Goal: Task Accomplishment & Management: Use online tool/utility

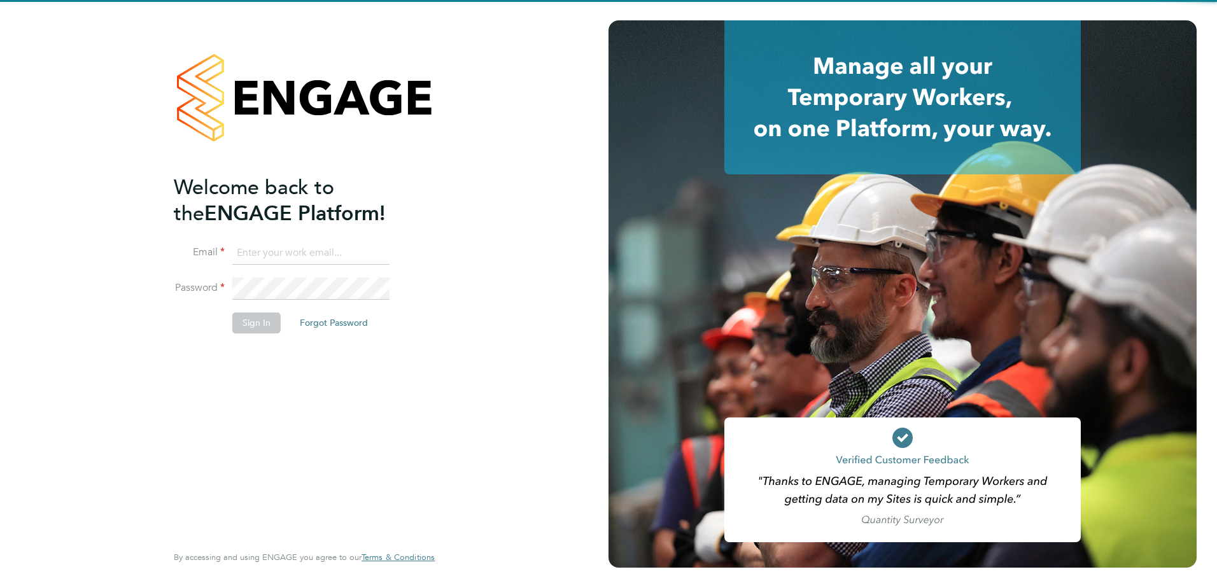
click at [277, 253] on input at bounding box center [310, 253] width 157 height 23
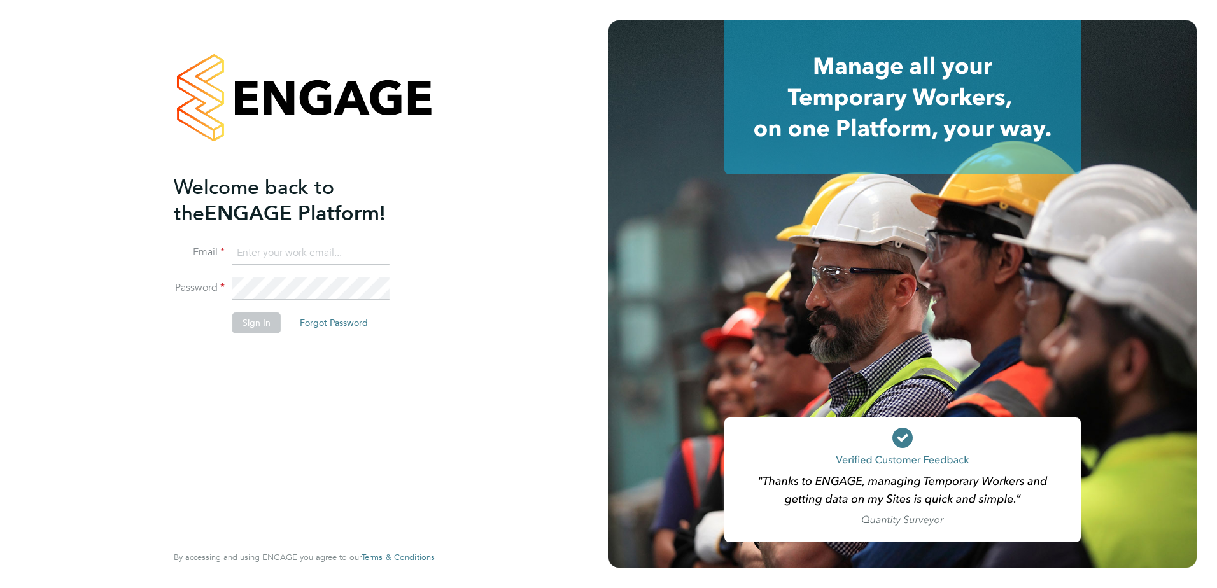
type input "[PERSON_NAME][EMAIL_ADDRESS][DOMAIN_NAME]"
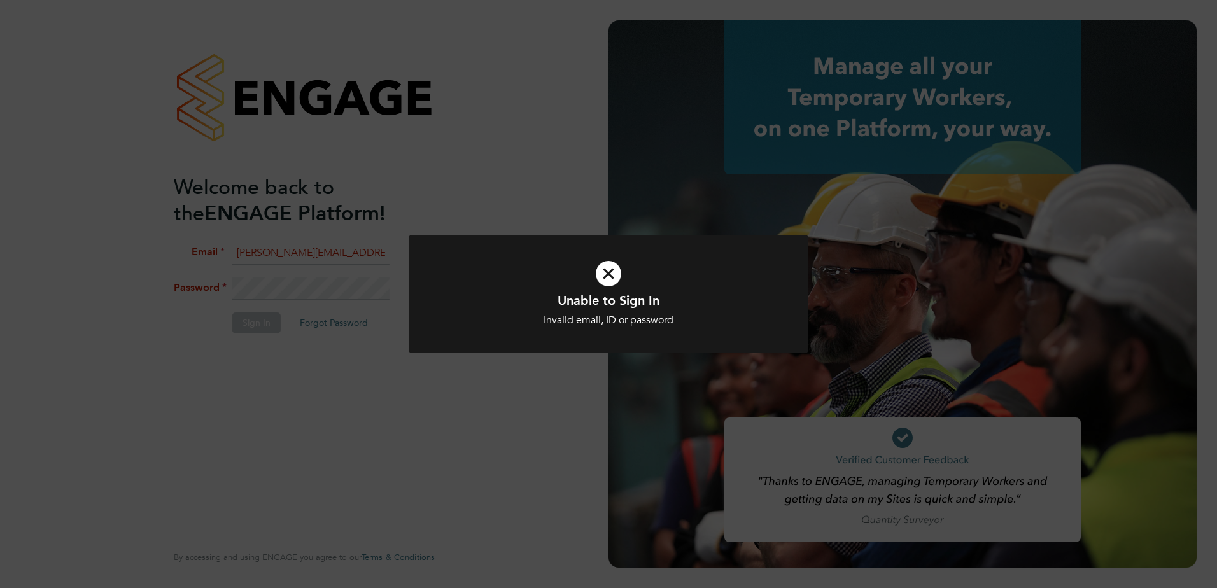
click at [320, 272] on div "Unable to Sign In Invalid email, ID or password Cancel Okay" at bounding box center [608, 294] width 1217 height 588
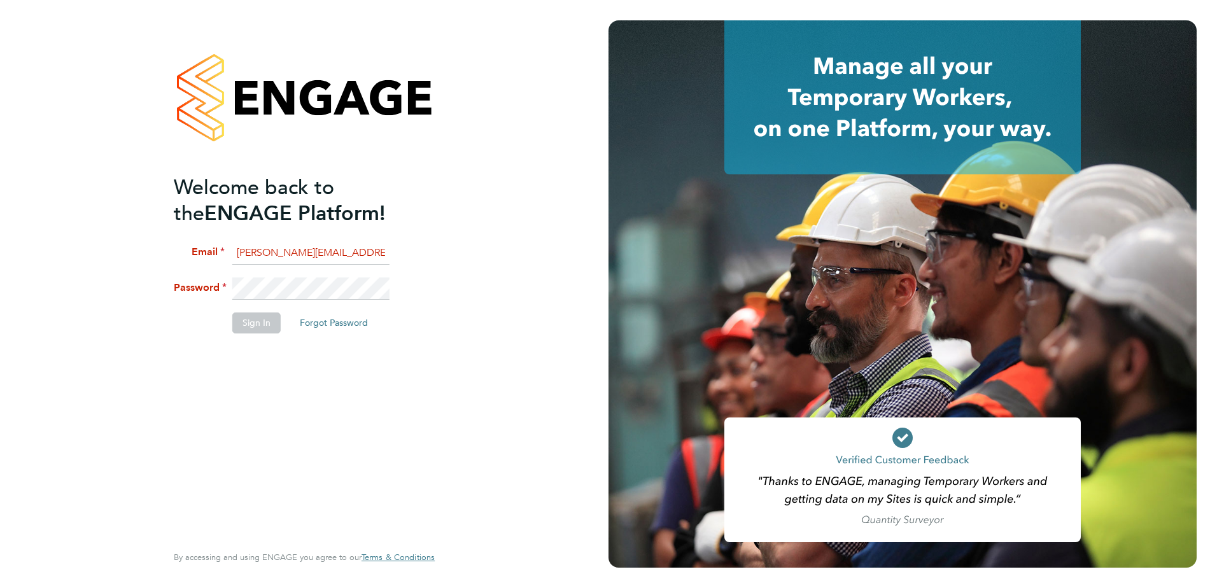
click at [133, 277] on div "Welcome back to the ENGAGE Platform! Email [PERSON_NAME][EMAIL_ADDRESS][DOMAIN_…" at bounding box center [304, 294] width 608 height 588
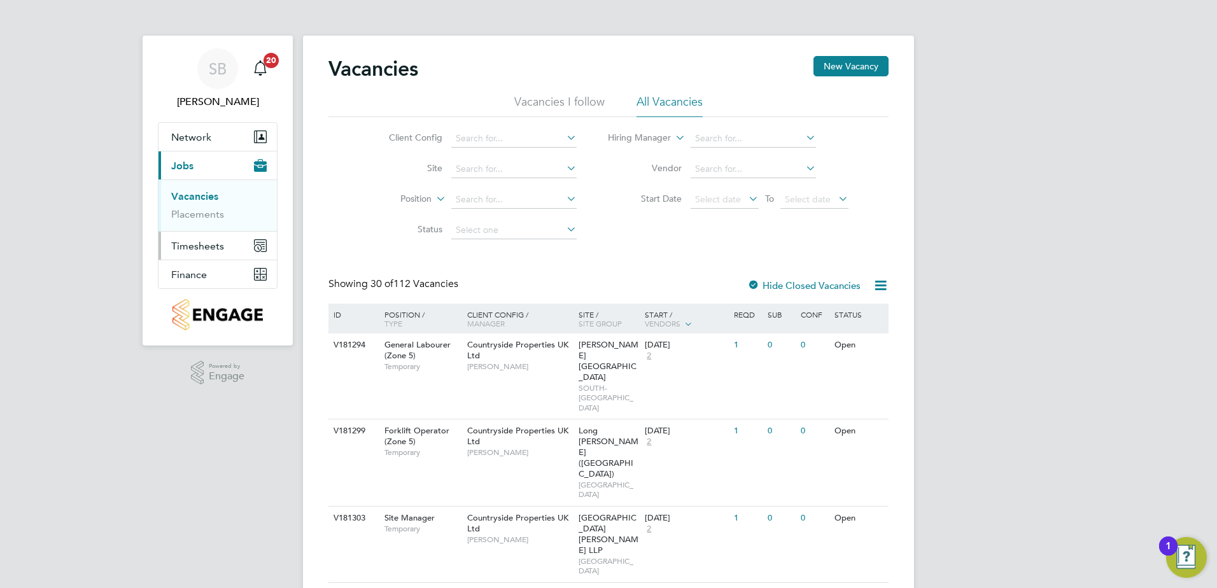
click at [190, 241] on span "Timesheets" at bounding box center [197, 246] width 53 height 12
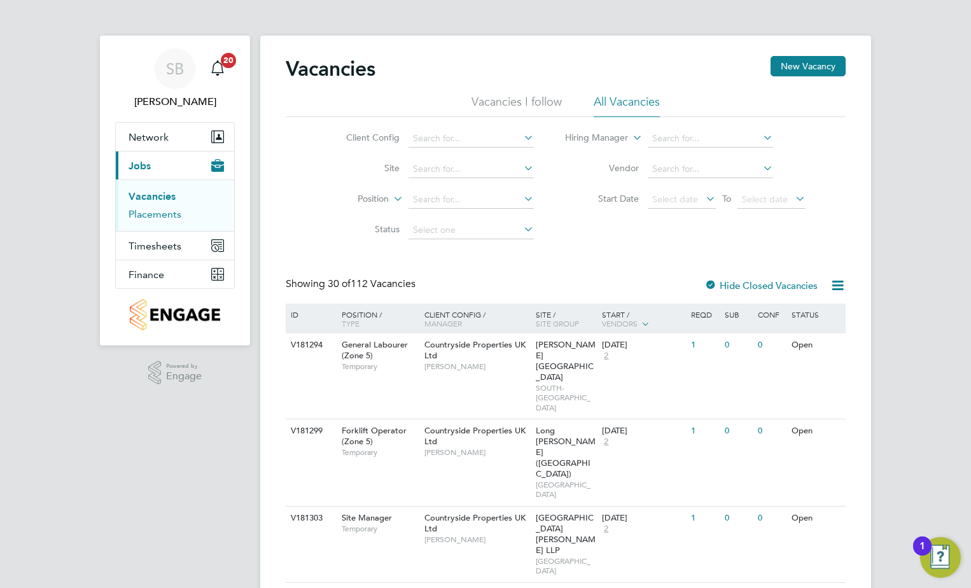
click at [151, 219] on link "Placements" at bounding box center [155, 214] width 53 height 12
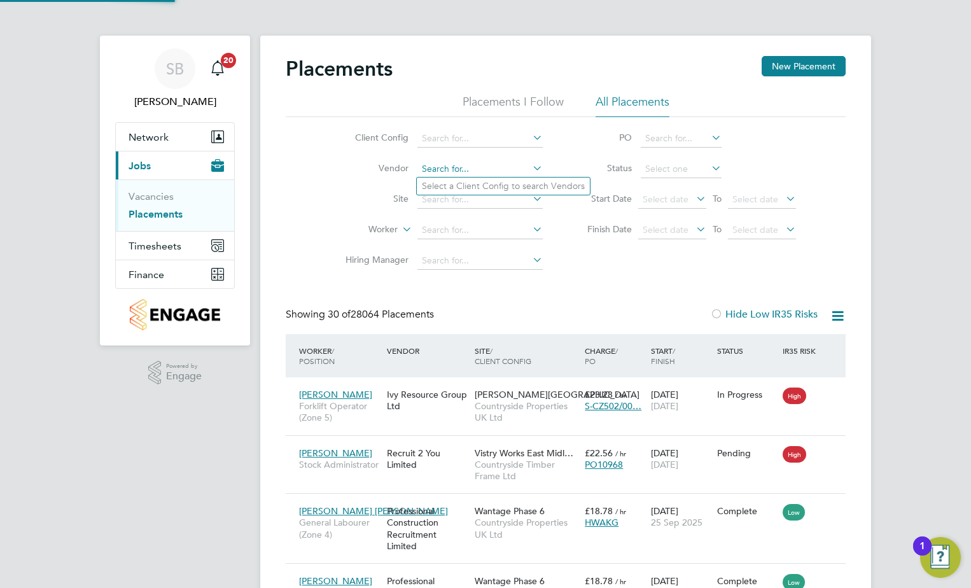
click at [436, 165] on input at bounding box center [479, 169] width 125 height 18
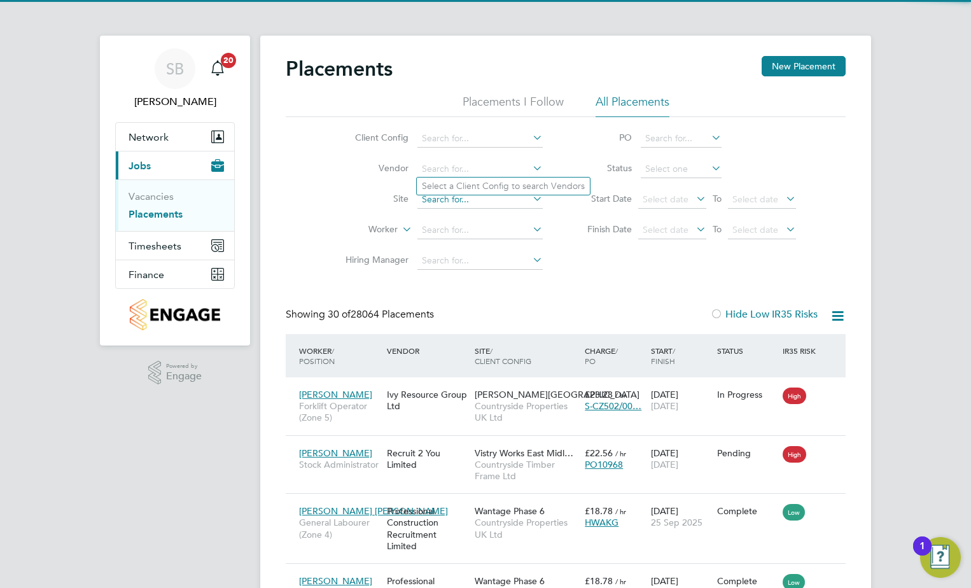
click at [426, 197] on input at bounding box center [479, 200] width 125 height 18
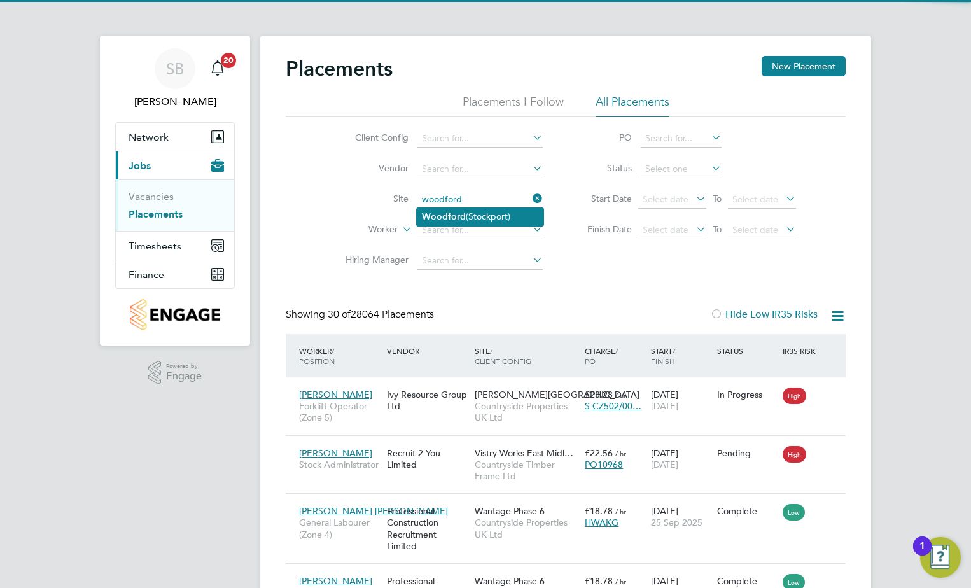
click at [458, 215] on b "Woodford" at bounding box center [444, 216] width 44 height 11
type input "Woodford (Stockport)"
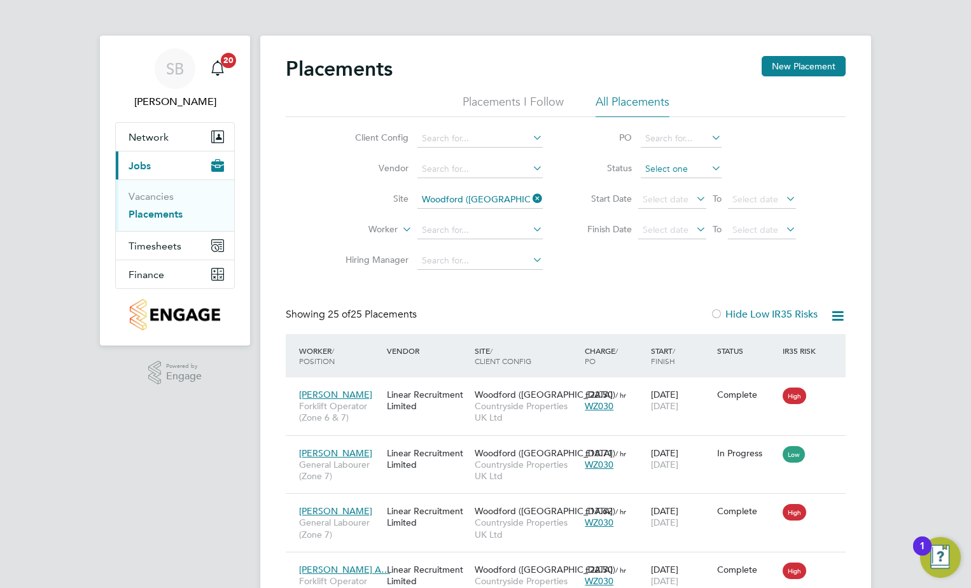
click at [662, 163] on input at bounding box center [681, 169] width 81 height 18
click at [659, 181] on li "Active" at bounding box center [681, 186] width 82 height 17
type input "Active"
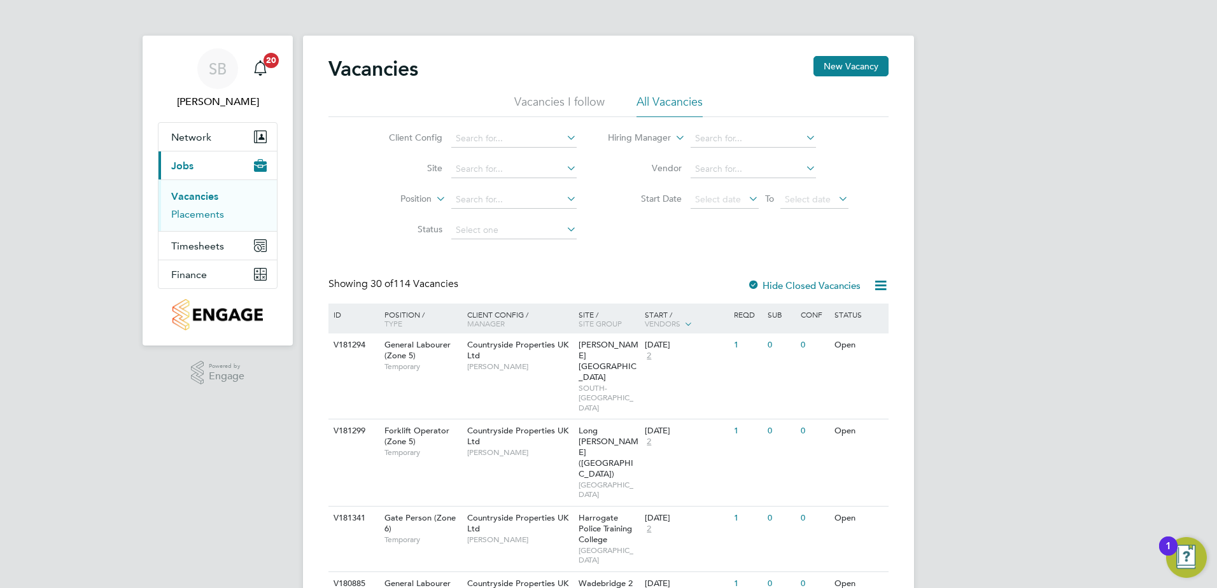
click at [189, 220] on link "Placements" at bounding box center [197, 214] width 53 height 12
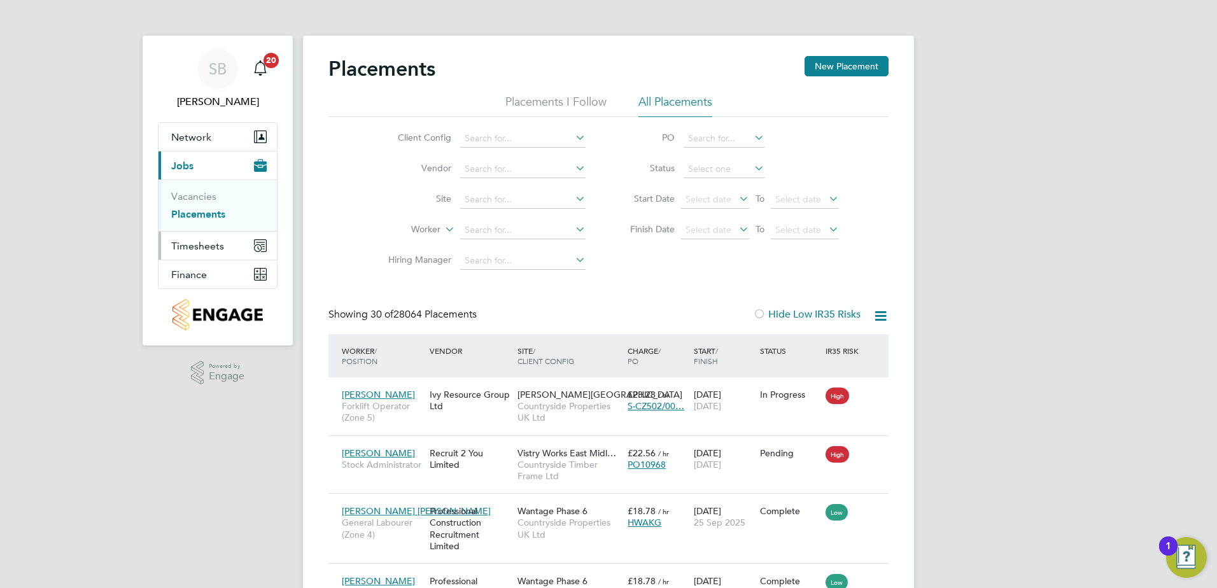
click at [188, 244] on span "Timesheets" at bounding box center [197, 246] width 53 height 12
click at [202, 248] on span "Timesheets" at bounding box center [197, 246] width 53 height 12
click at [193, 228] on link "Timesheets" at bounding box center [197, 225] width 53 height 12
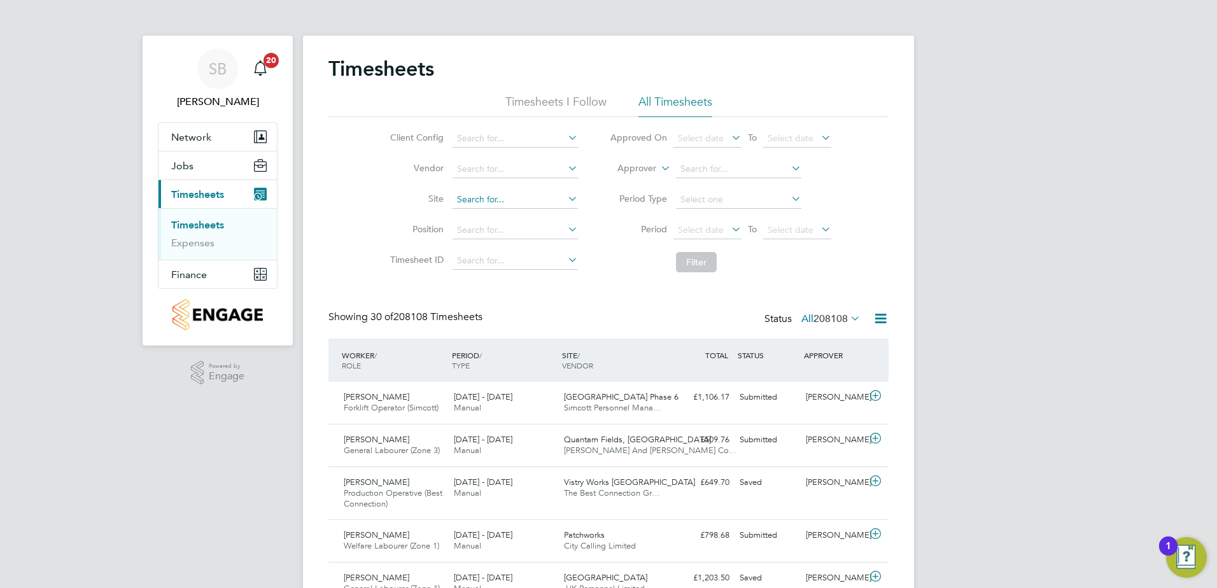
click at [466, 205] on input at bounding box center [514, 200] width 125 height 18
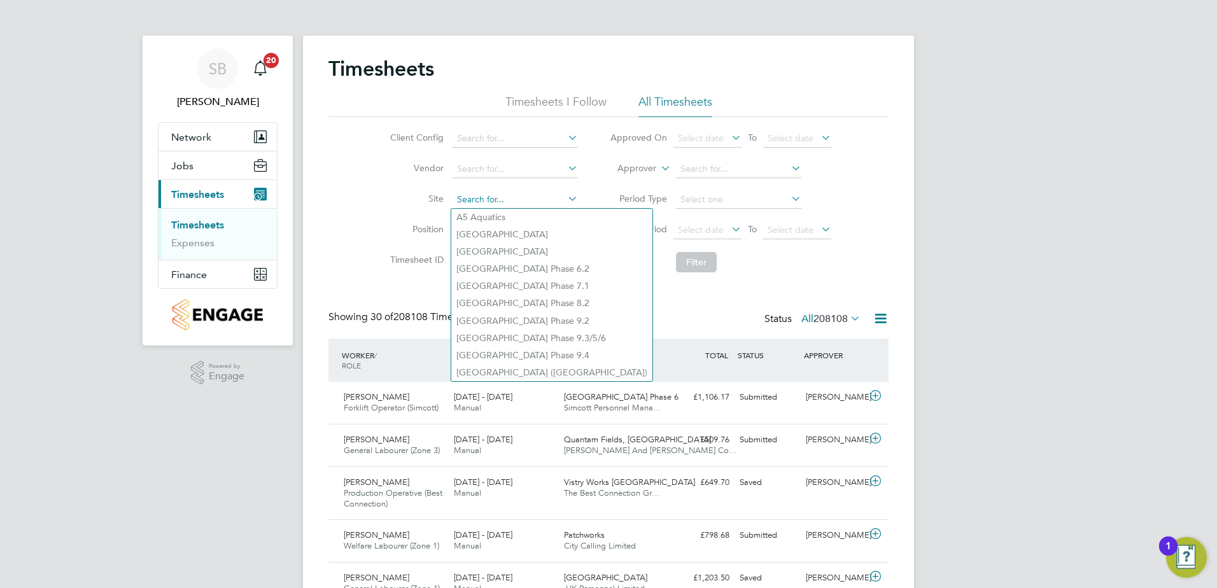
click at [466, 195] on input at bounding box center [514, 200] width 125 height 18
click at [216, 222] on link "Timesheets" at bounding box center [197, 225] width 53 height 12
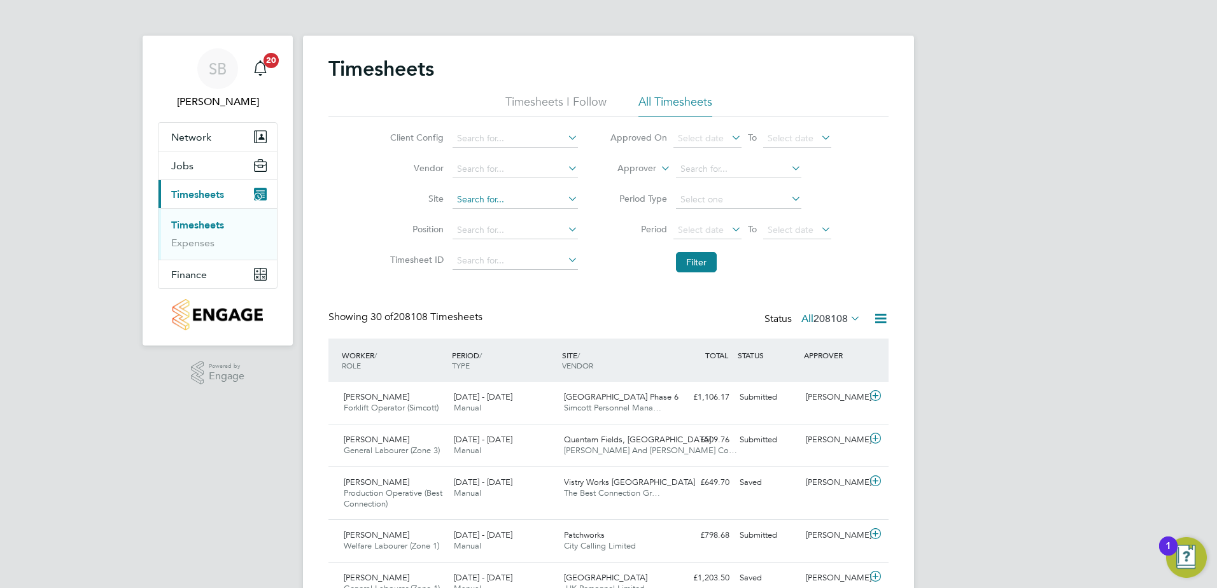
click at [487, 202] on input at bounding box center [514, 200] width 125 height 18
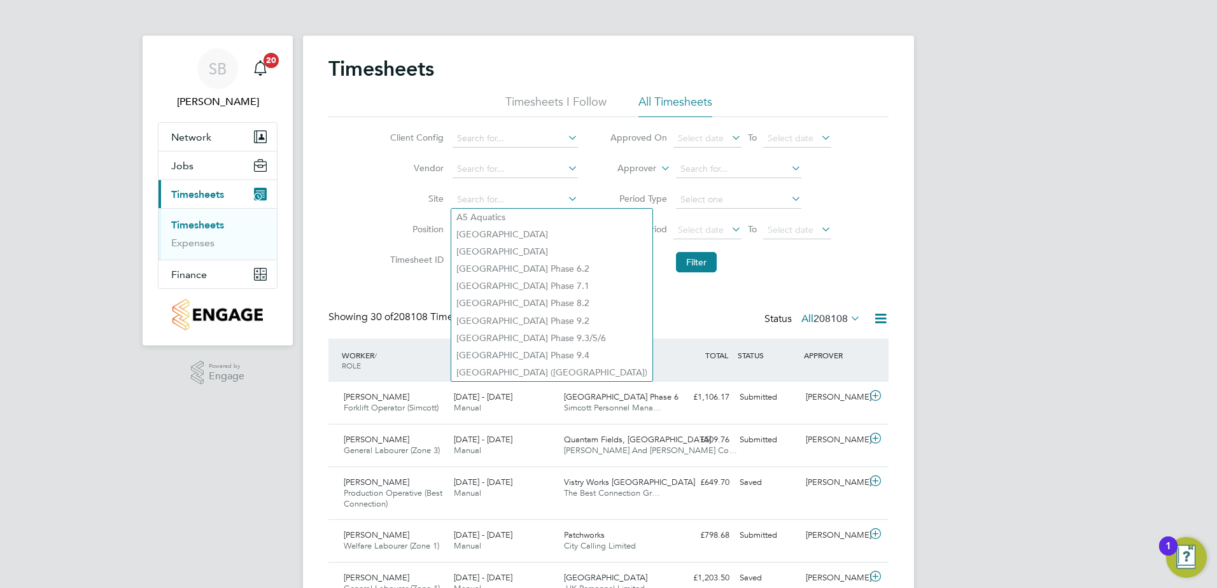
click at [370, 204] on li "Site" at bounding box center [481, 200] width 223 height 31
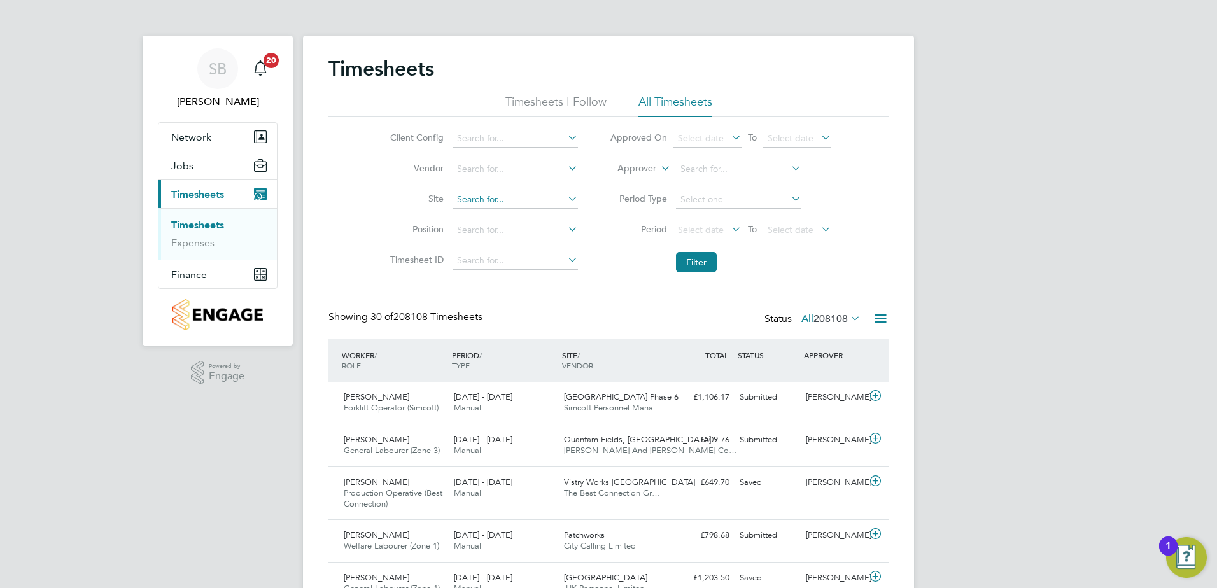
click at [461, 202] on input at bounding box center [514, 200] width 125 height 18
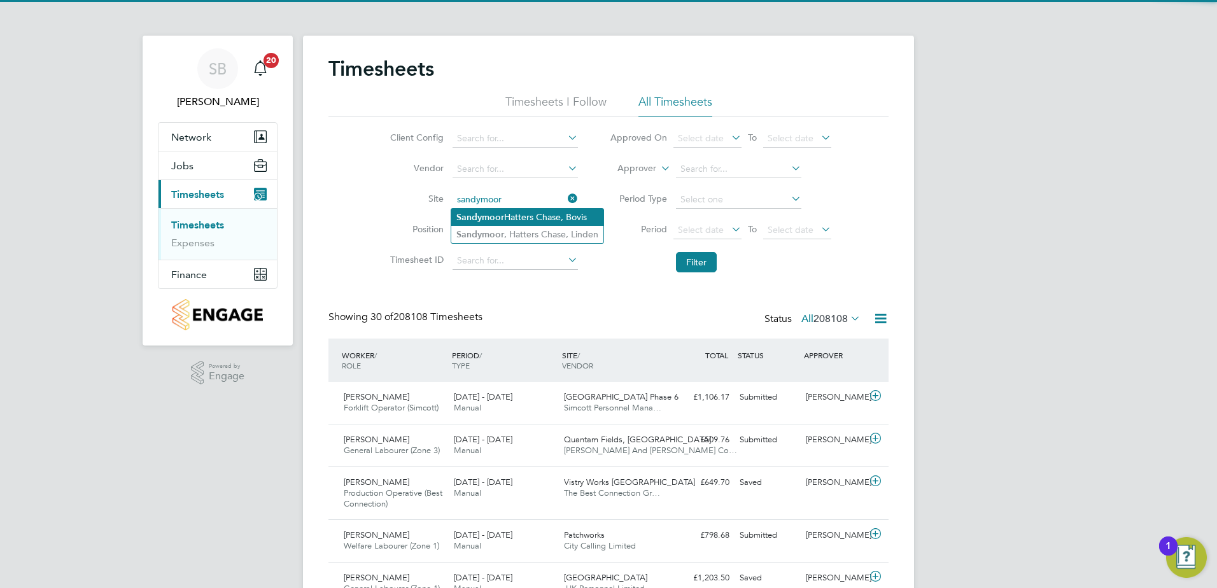
click at [494, 215] on b "Sandymoor" at bounding box center [480, 217] width 48 height 11
type input "Sandymoor Hatters Chase, Bovis"
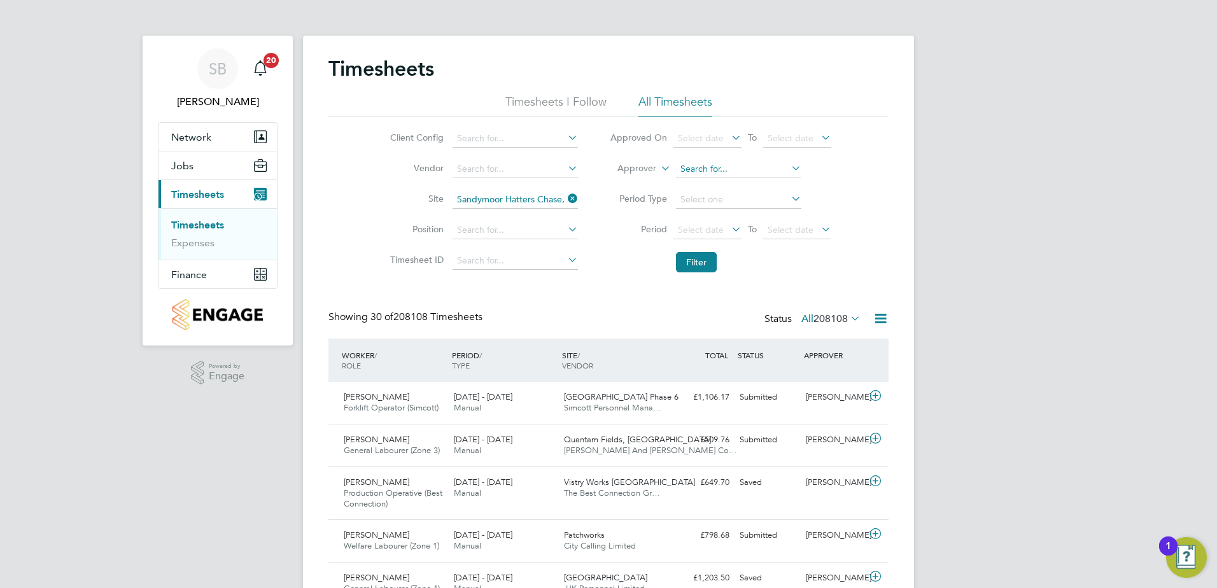
click at [695, 170] on input at bounding box center [738, 169] width 125 height 18
click at [697, 189] on li "Loading data" at bounding box center [737, 186] width 127 height 17
click at [688, 261] on button "Filter" at bounding box center [696, 262] width 41 height 20
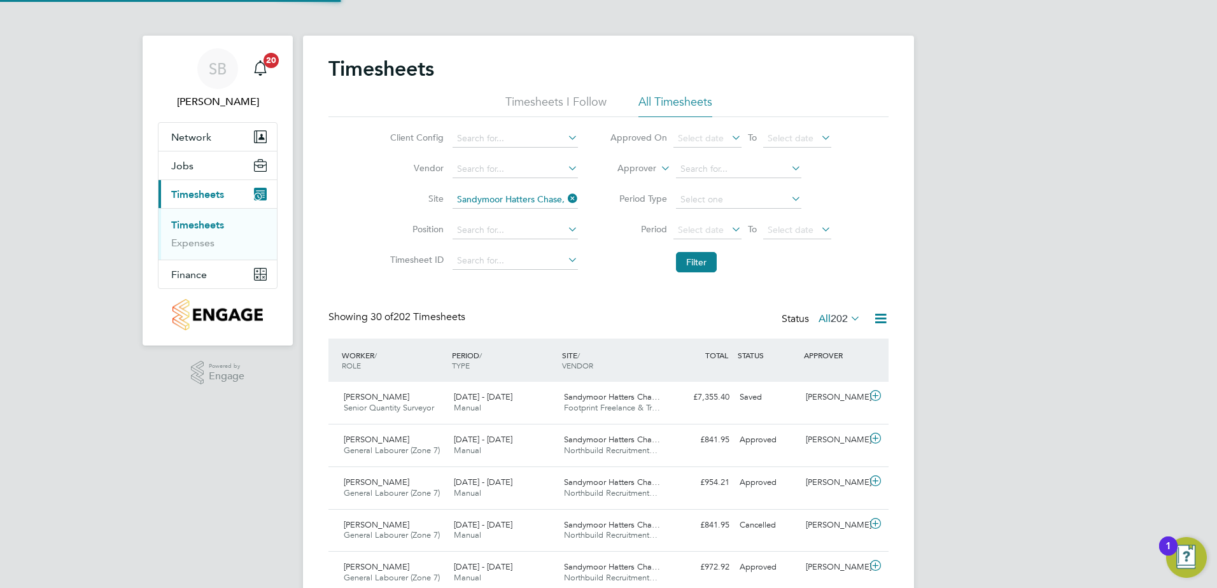
scroll to position [32, 111]
click at [583, 412] on span "Footprint Freelance & Tr…" at bounding box center [612, 407] width 96 height 11
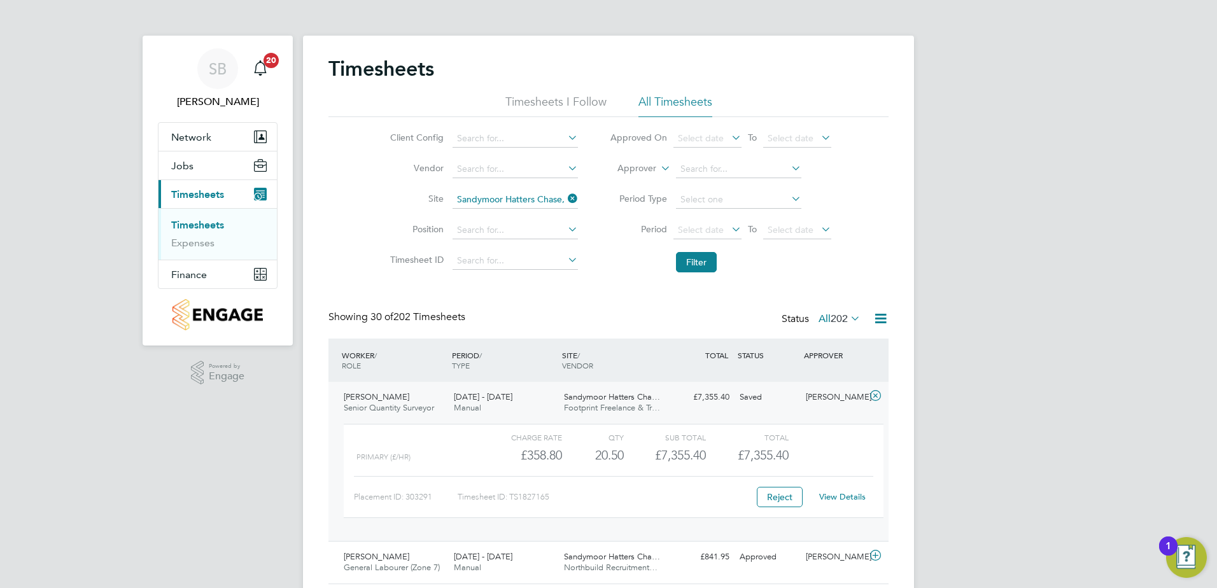
click at [454, 396] on span "15 - 21 Sep 2025" at bounding box center [483, 396] width 59 height 11
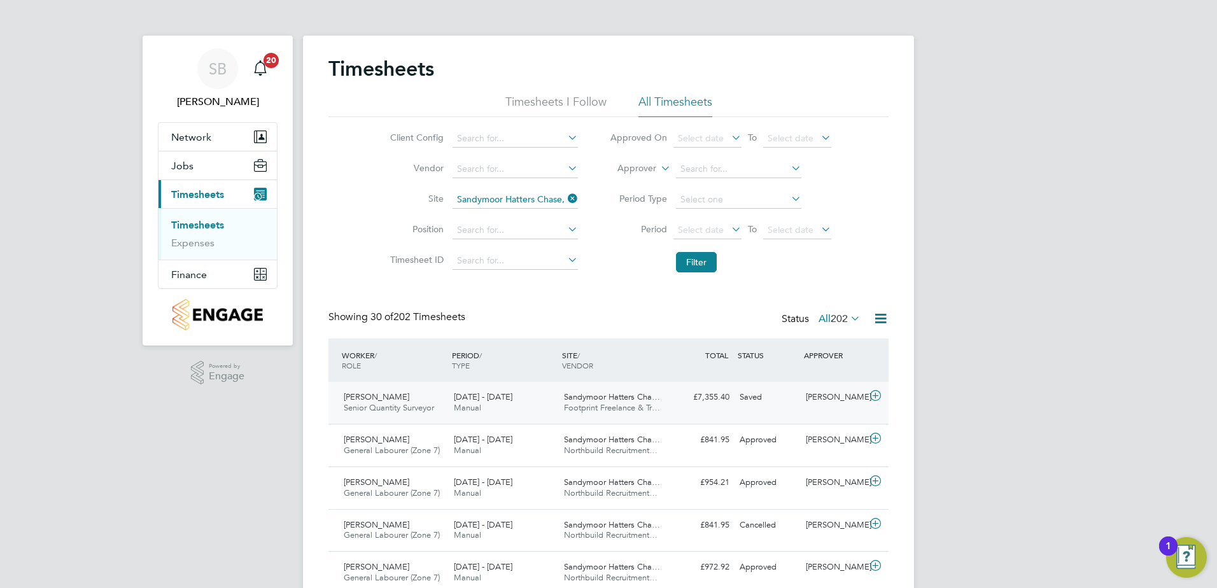
click at [454, 397] on span "15 - 21 Sep 2025" at bounding box center [483, 396] width 59 height 11
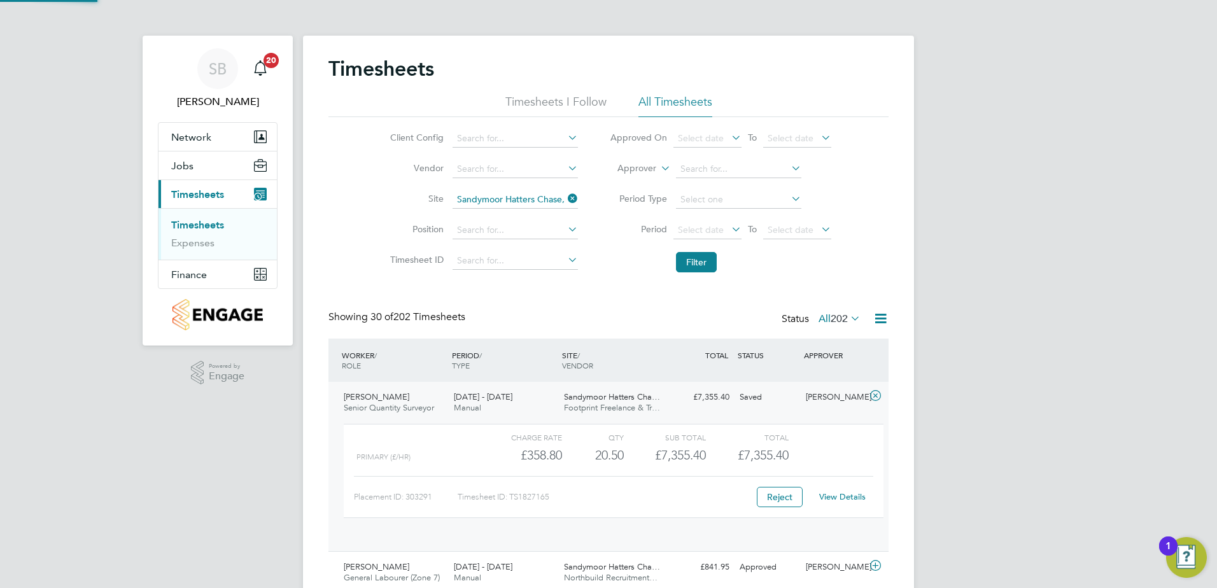
scroll to position [22, 124]
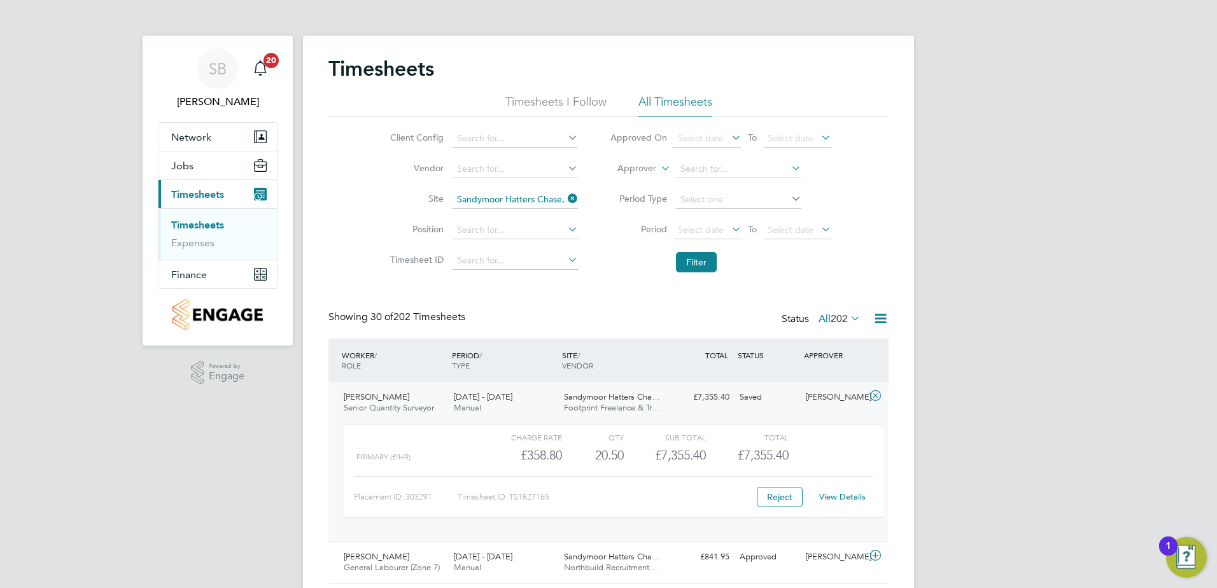
click at [888, 319] on icon at bounding box center [880, 318] width 16 height 16
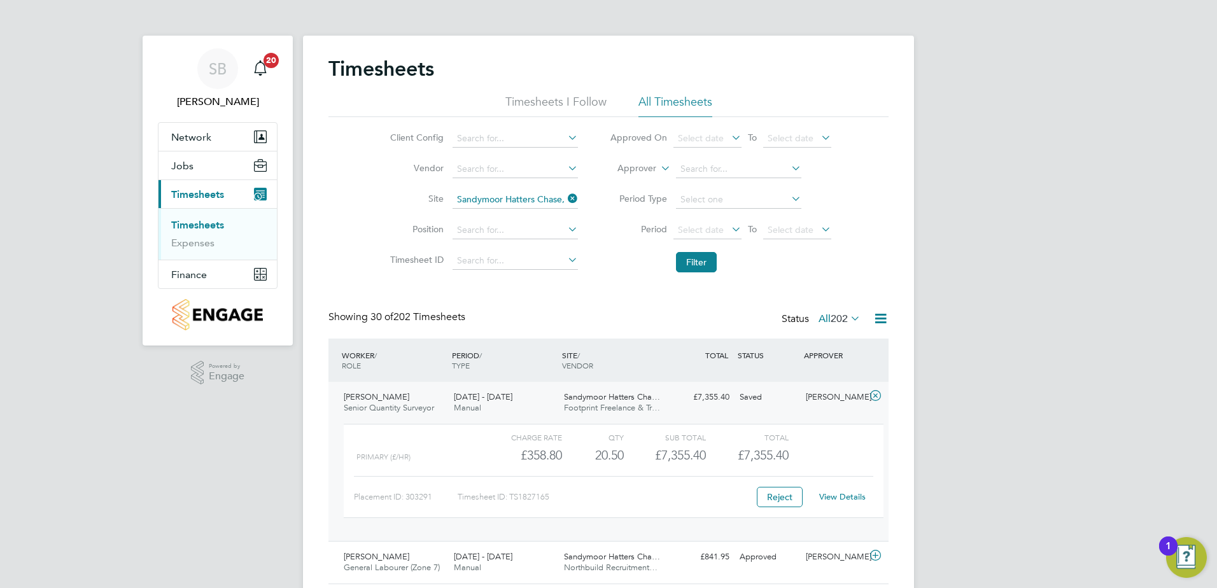
click at [846, 500] on link "View Details" at bounding box center [842, 496] width 46 height 11
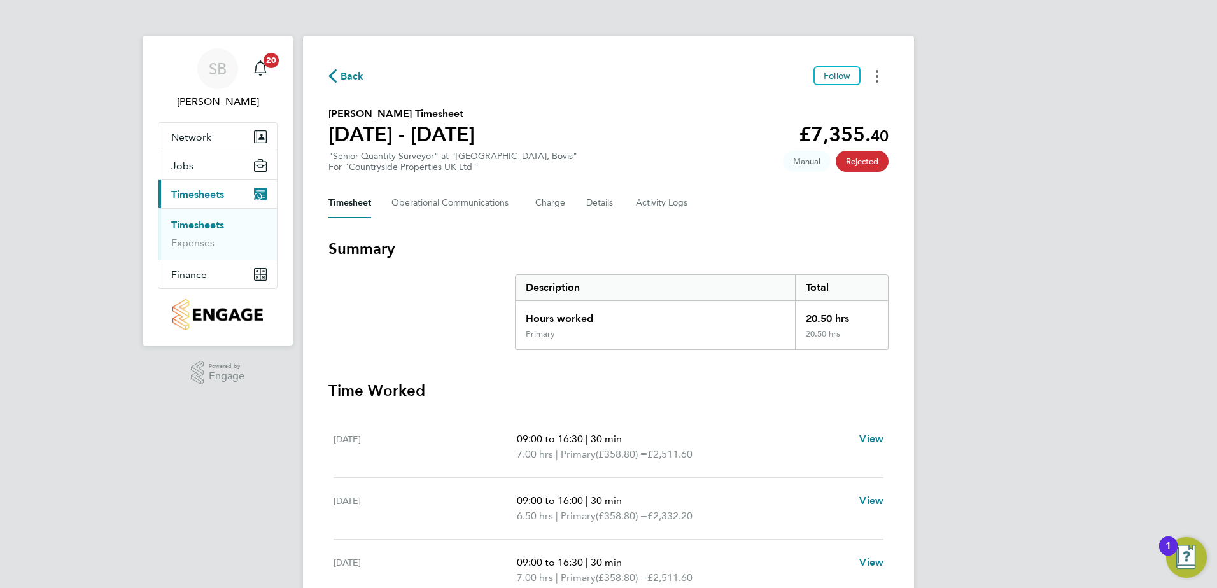
click at [875, 73] on icon "Timesheets Menu" at bounding box center [876, 76] width 3 height 13
click at [687, 53] on div "Back Follow Download timesheet Richard Davison's Timesheet 15 - 21 Sept 2025 £7…" at bounding box center [608, 427] width 611 height 782
click at [434, 200] on Communications-tab "Operational Communications" at bounding box center [452, 203] width 123 height 31
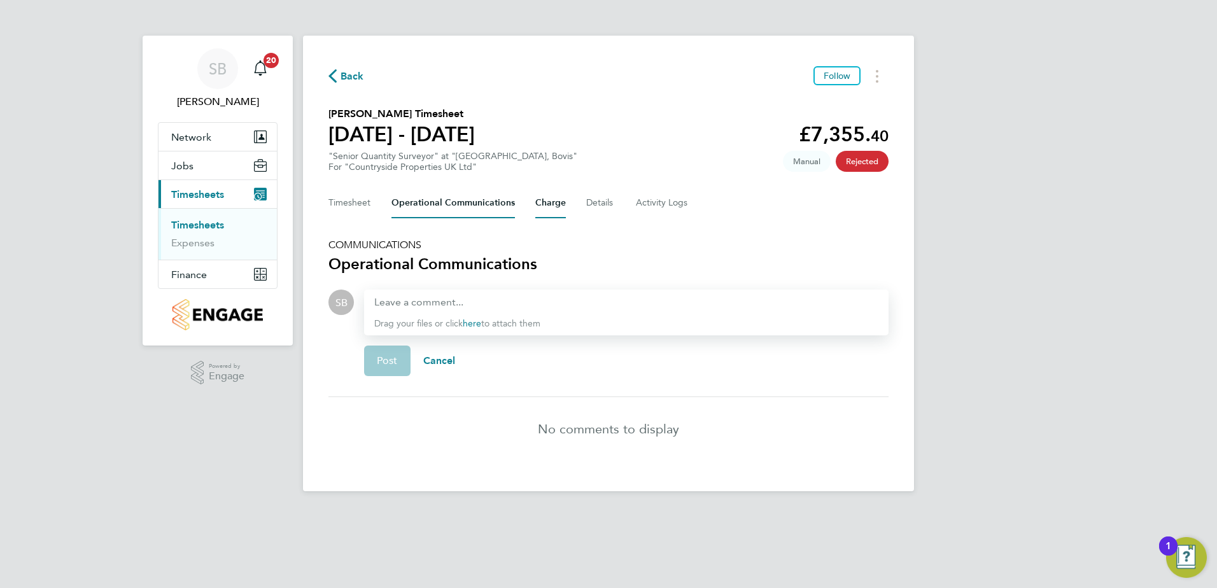
click at [548, 209] on button "Charge" at bounding box center [550, 203] width 31 height 31
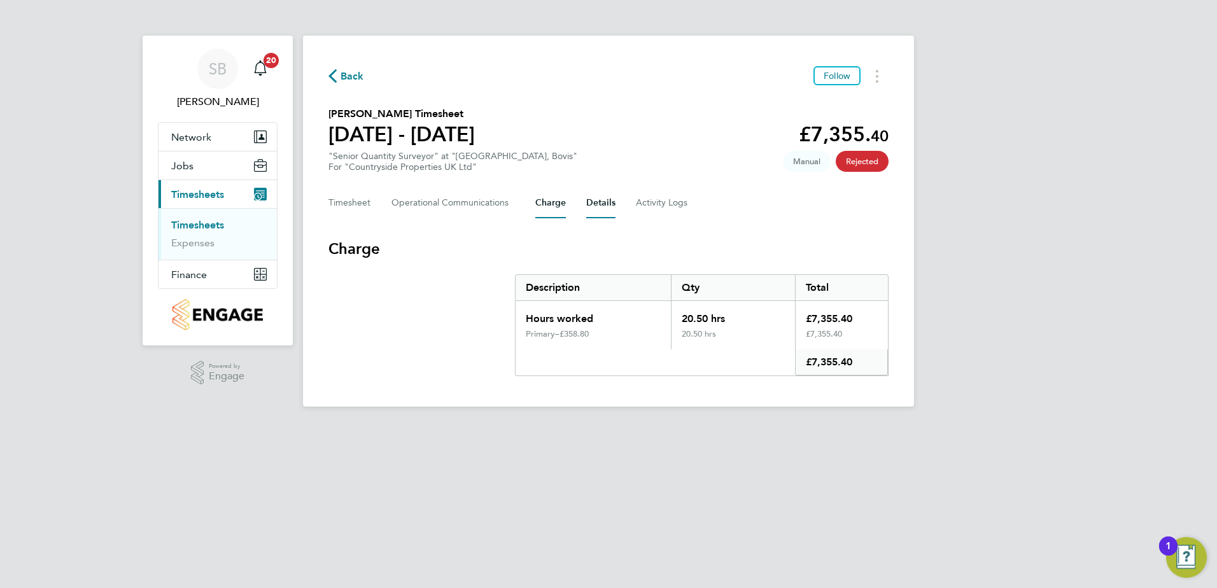
click at [593, 203] on button "Details" at bounding box center [600, 203] width 29 height 31
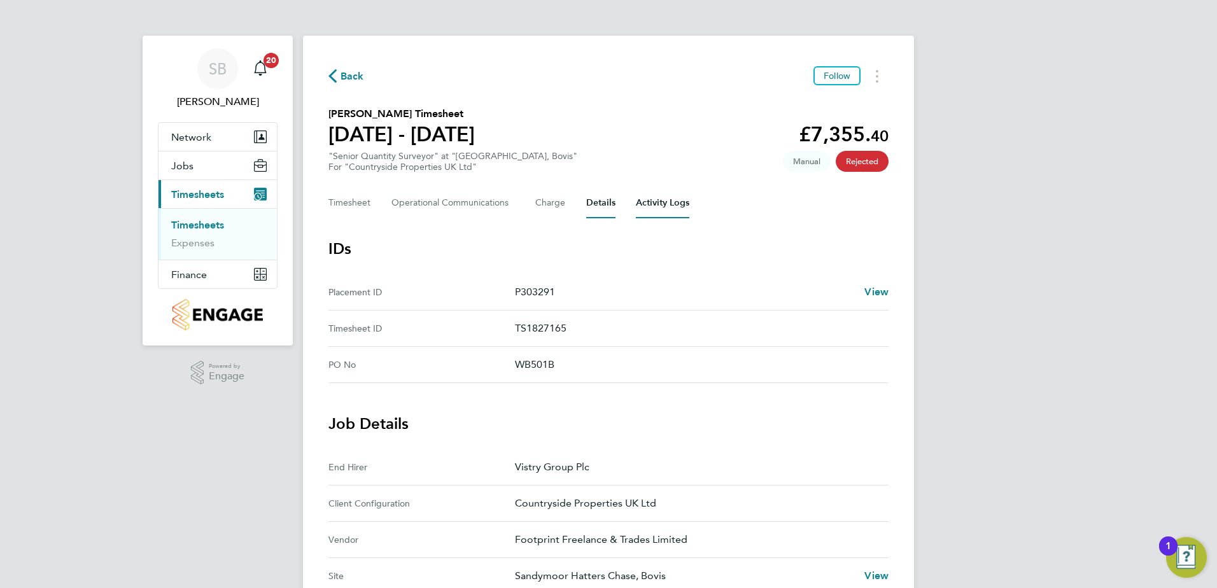
click at [653, 205] on Logs-tab "Activity Logs" at bounding box center [662, 203] width 53 height 31
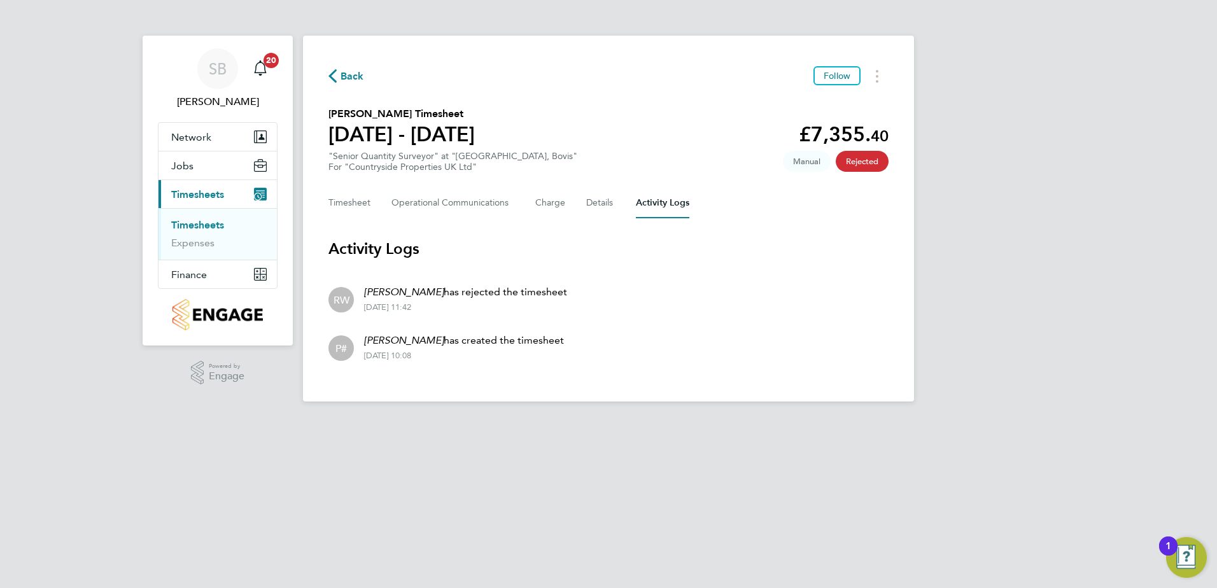
click at [581, 422] on html "SB Samantha Bolshaw Notifications 20 Applications: Network Team Members Sites W…" at bounding box center [608, 211] width 1217 height 422
